Goal: Navigation & Orientation: Find specific page/section

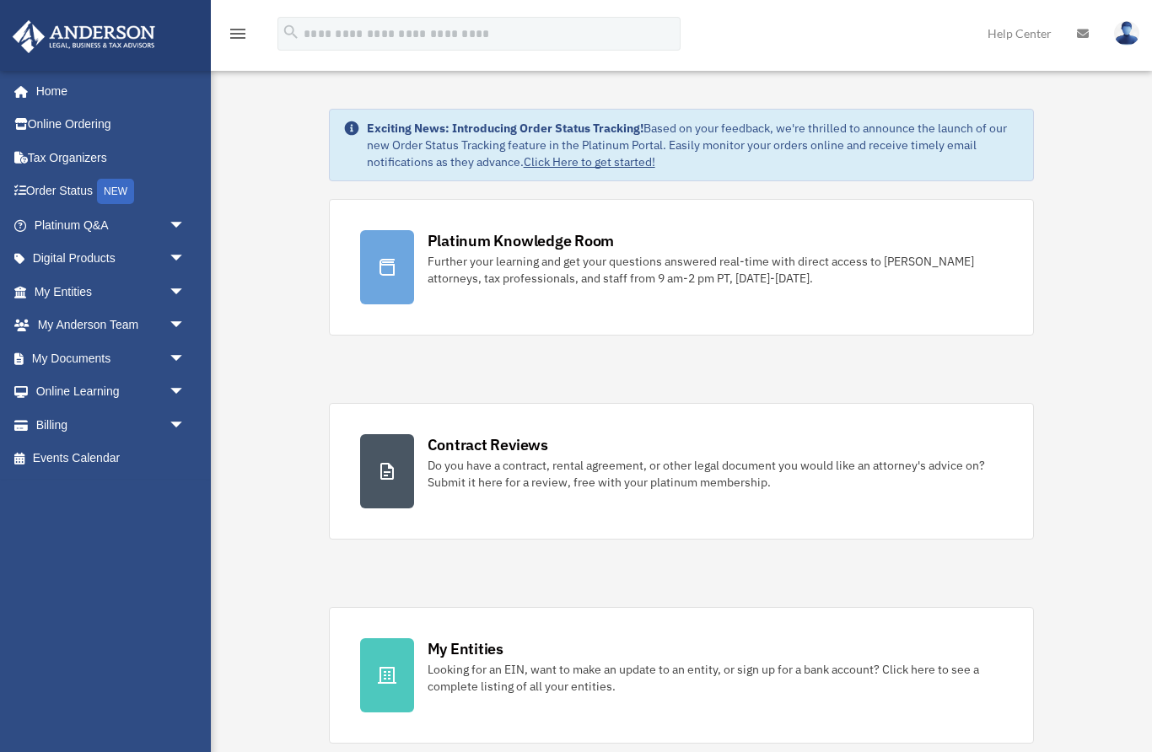
click at [1136, 26] on img at bounding box center [1126, 33] width 25 height 24
click at [108, 227] on link "Platinum Q&A arrow_drop_down" at bounding box center [111, 225] width 199 height 34
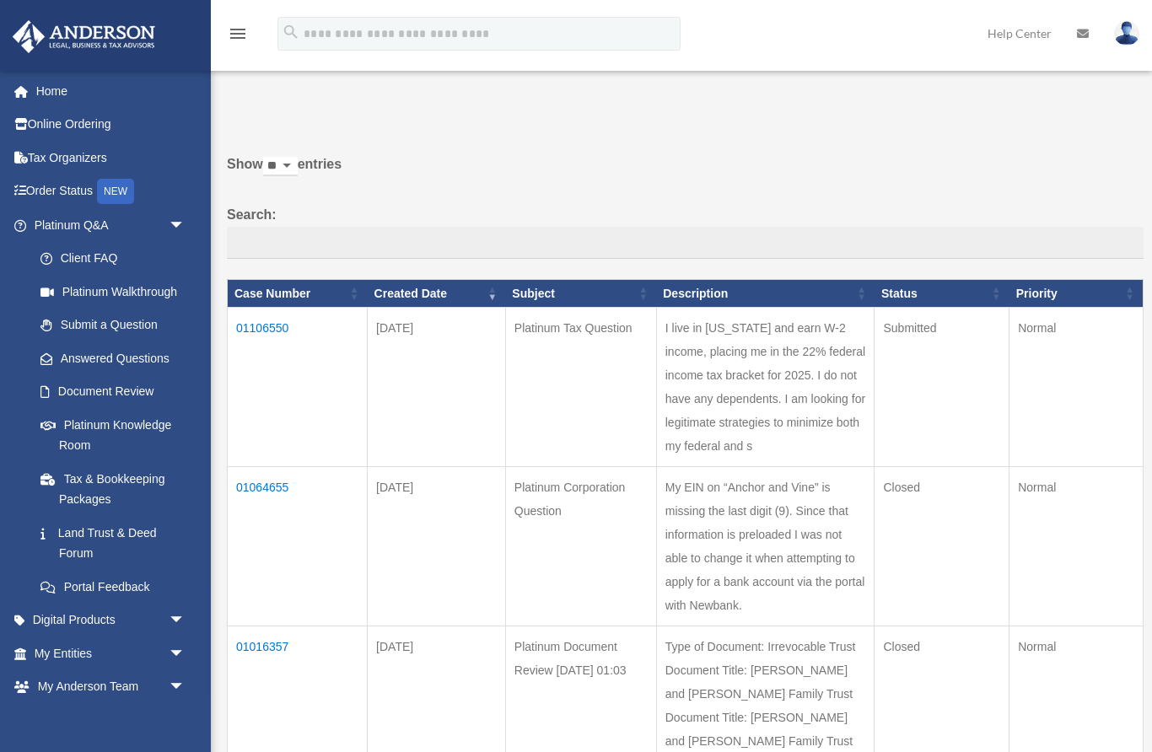
click at [38, 343] on link "Answered Questions" at bounding box center [109, 359] width 170 height 34
click at [137, 288] on link "Platinum Walkthrough" at bounding box center [113, 292] width 179 height 34
